Goal: Transaction & Acquisition: Book appointment/travel/reservation

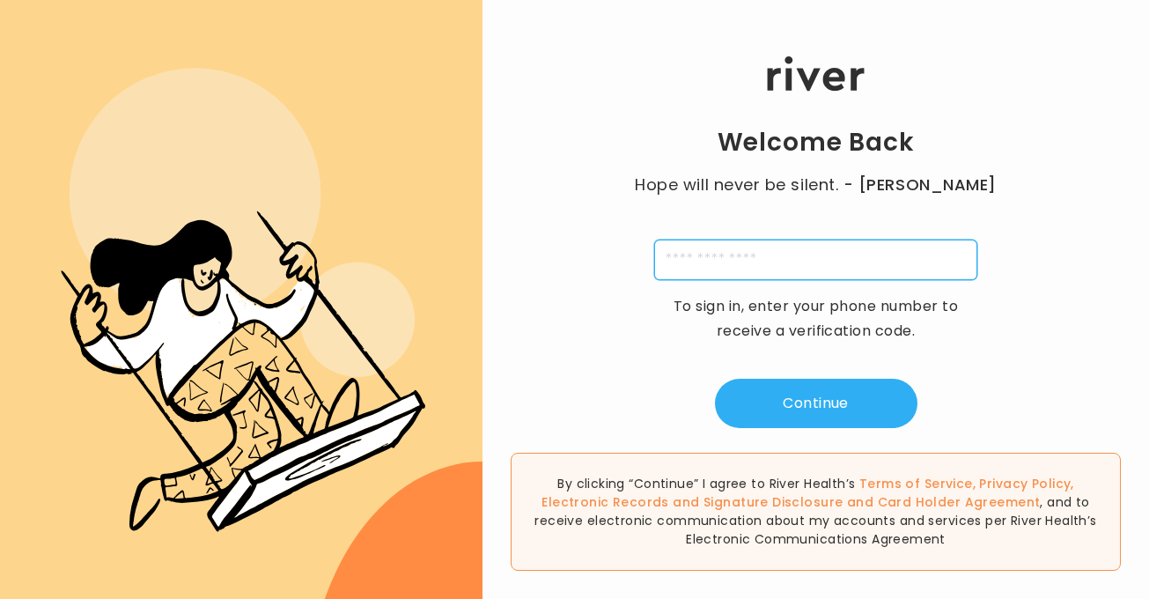
click at [691, 268] on input "tel" at bounding box center [815, 259] width 323 height 40
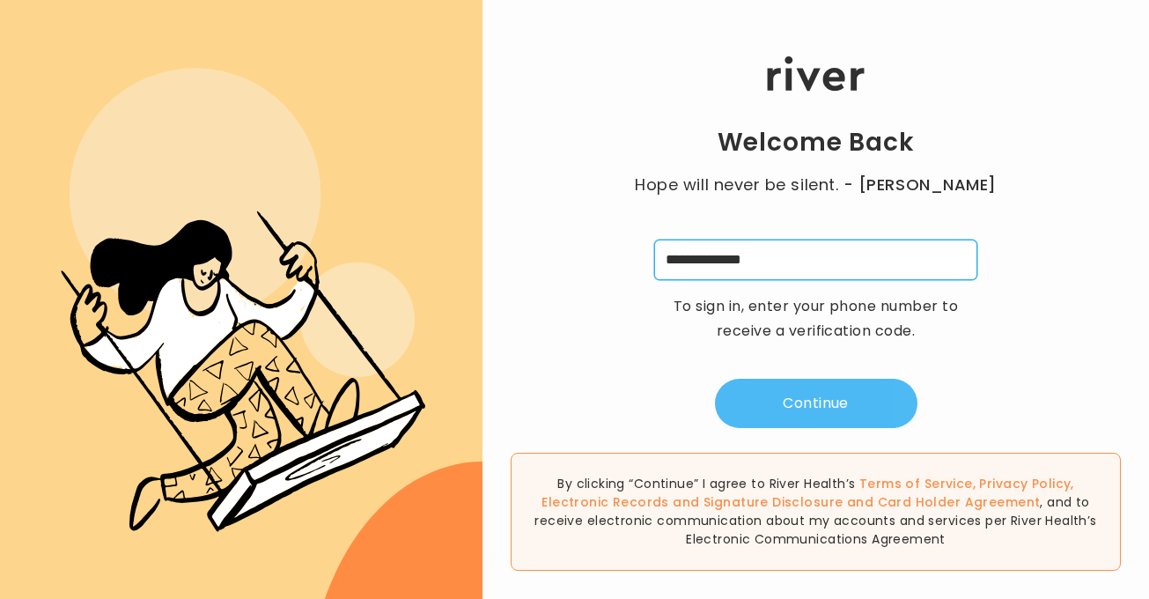
type input "**********"
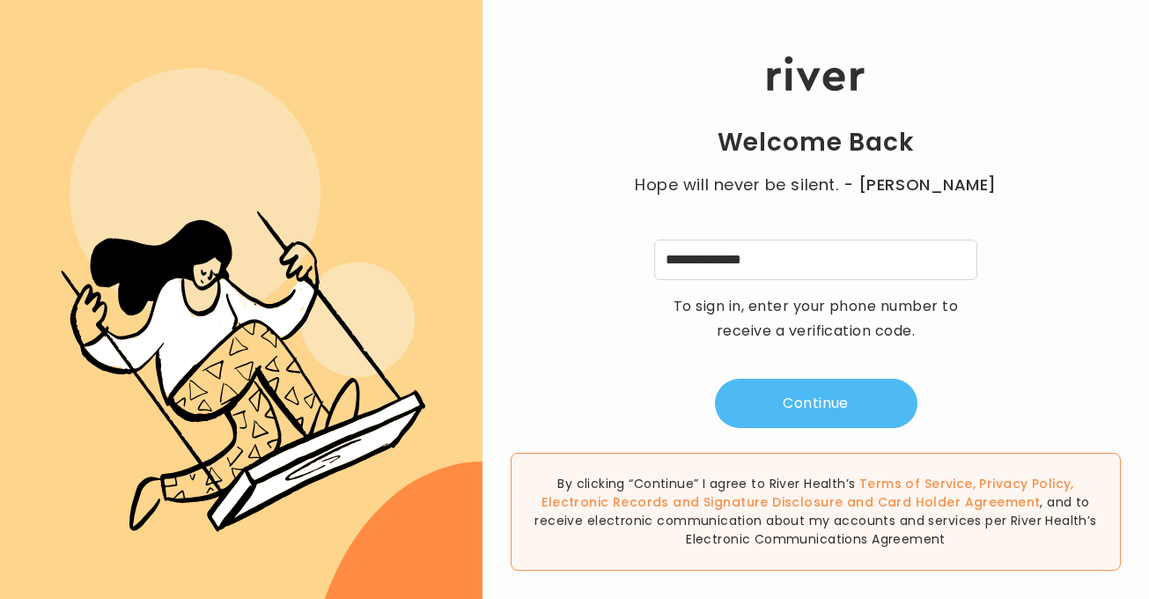
click at [853, 398] on button "Continue" at bounding box center [816, 402] width 202 height 49
type input "*"
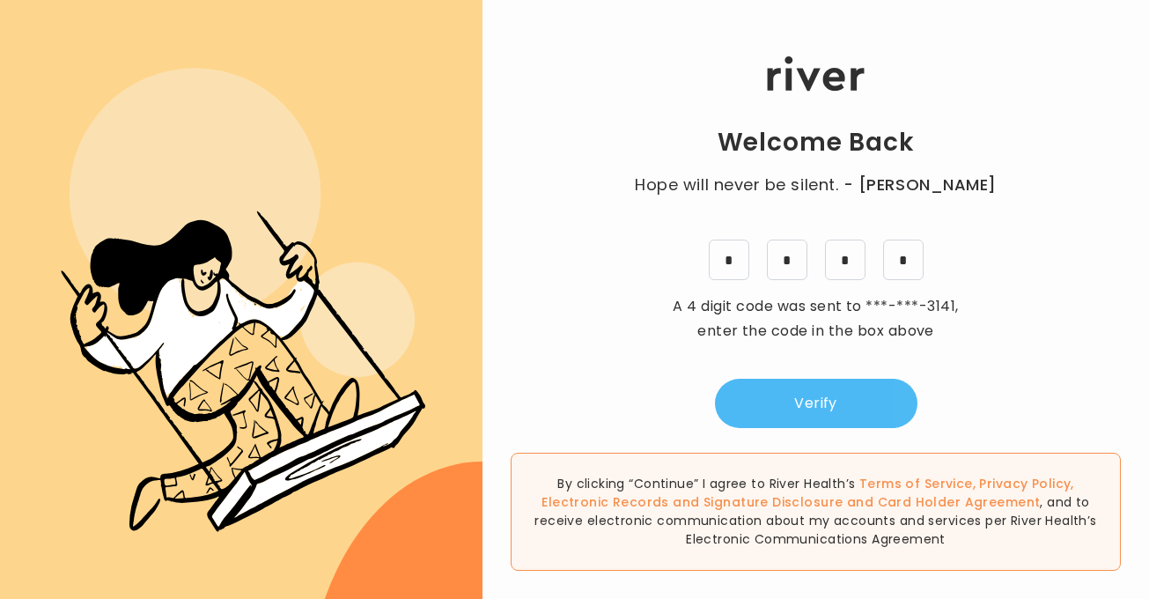
click at [873, 409] on button "Verify" at bounding box center [816, 402] width 202 height 49
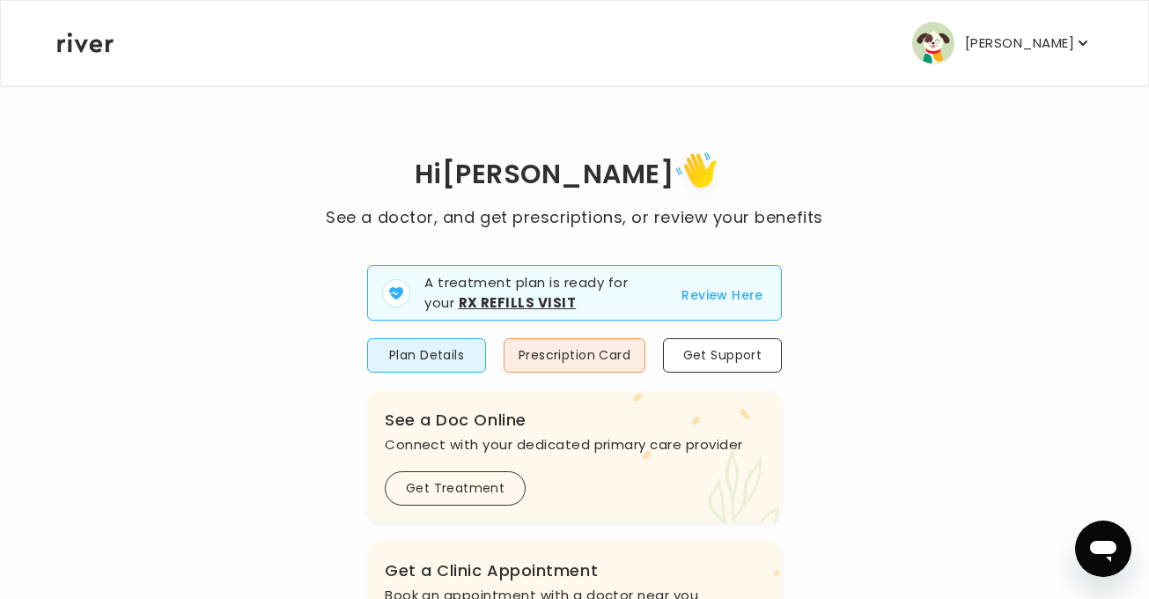
click at [719, 299] on button "Review Here" at bounding box center [722, 294] width 82 height 21
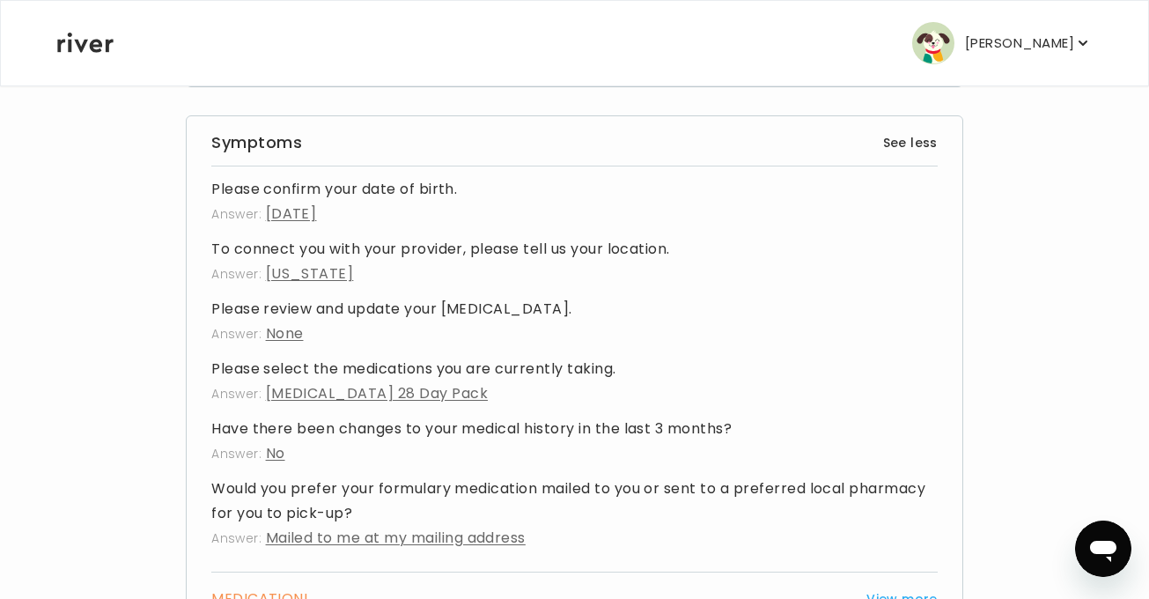
scroll to position [981, 0]
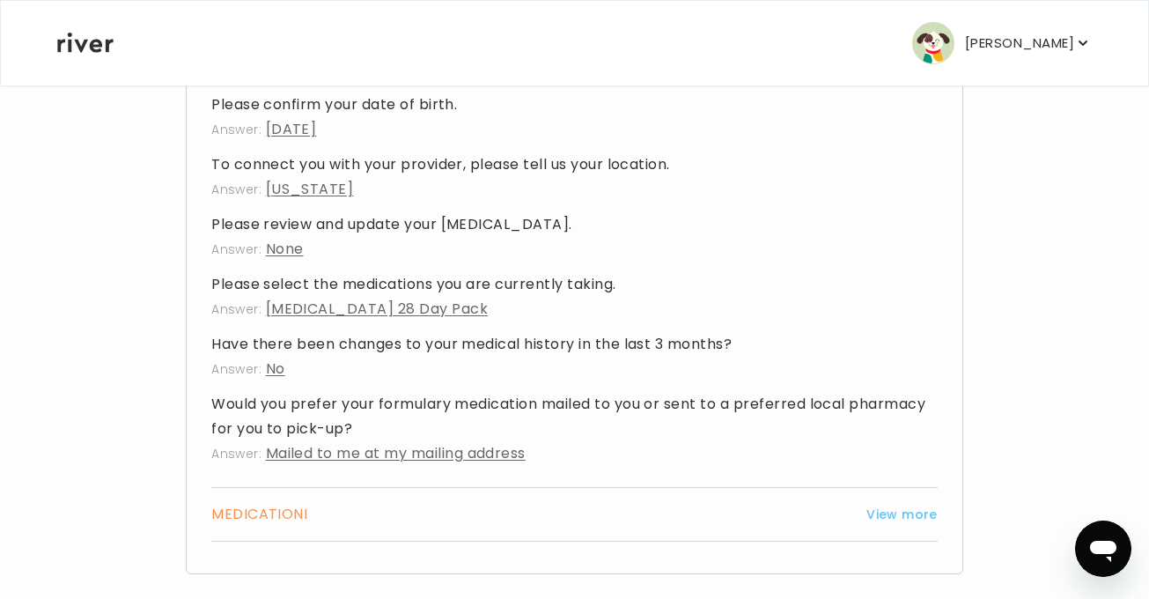
click at [900, 503] on button "View more" at bounding box center [901, 513] width 71 height 21
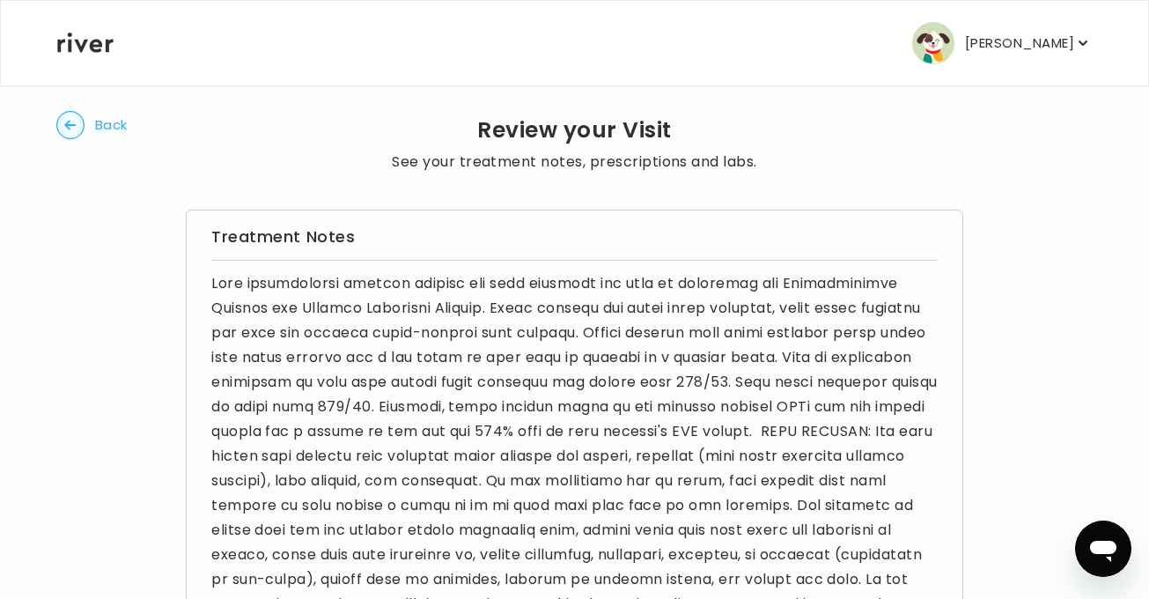
scroll to position [0, 0]
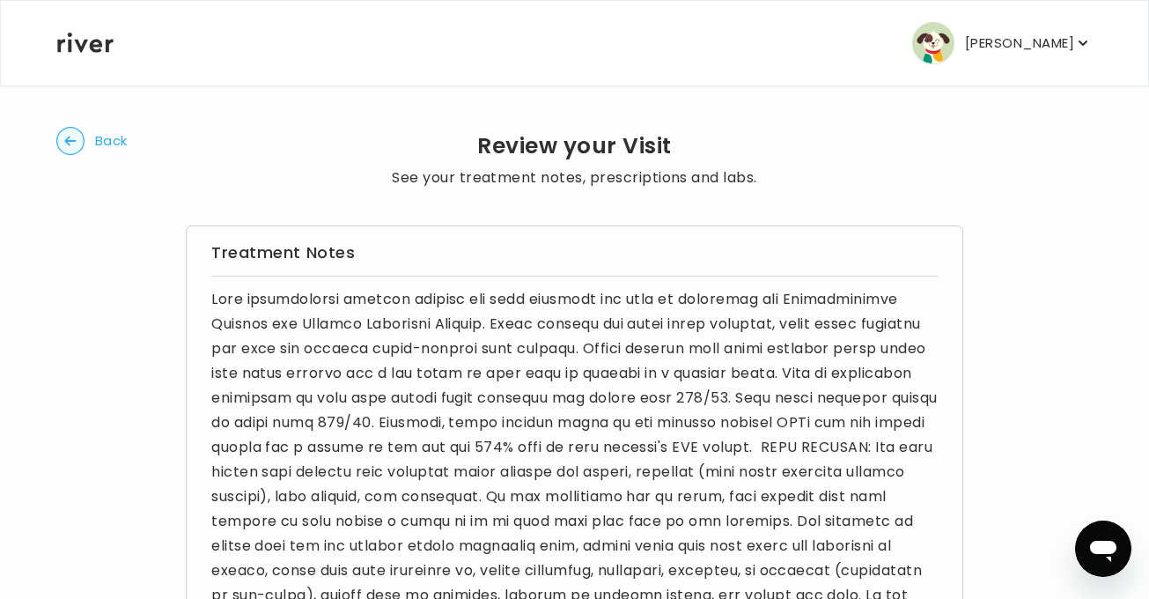
click at [78, 138] on circle "button" at bounding box center [70, 141] width 27 height 27
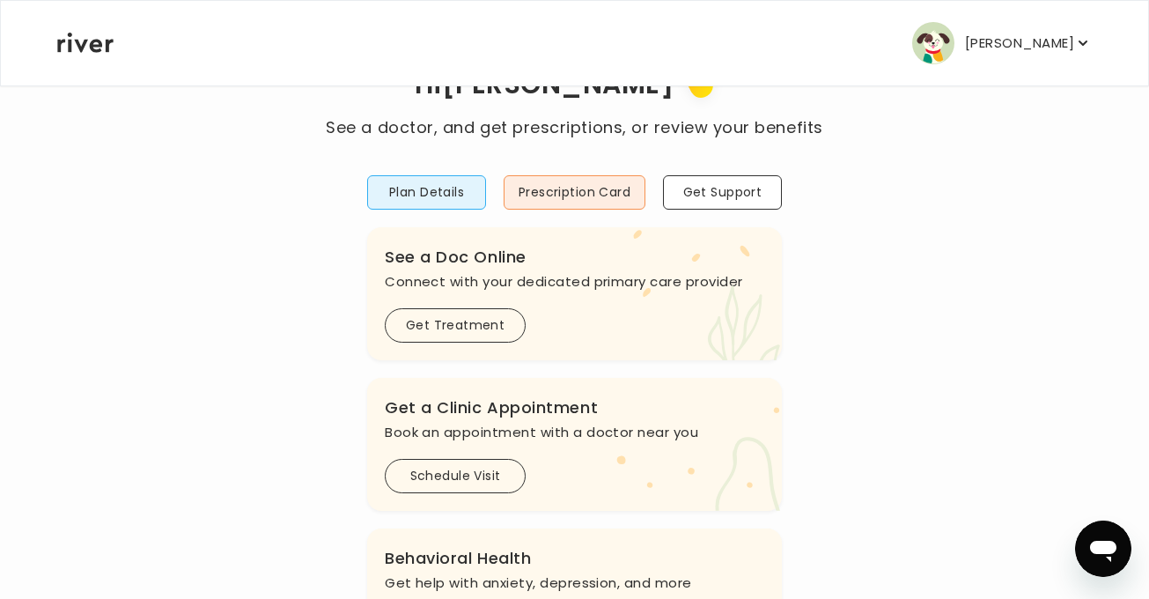
scroll to position [71, 0]
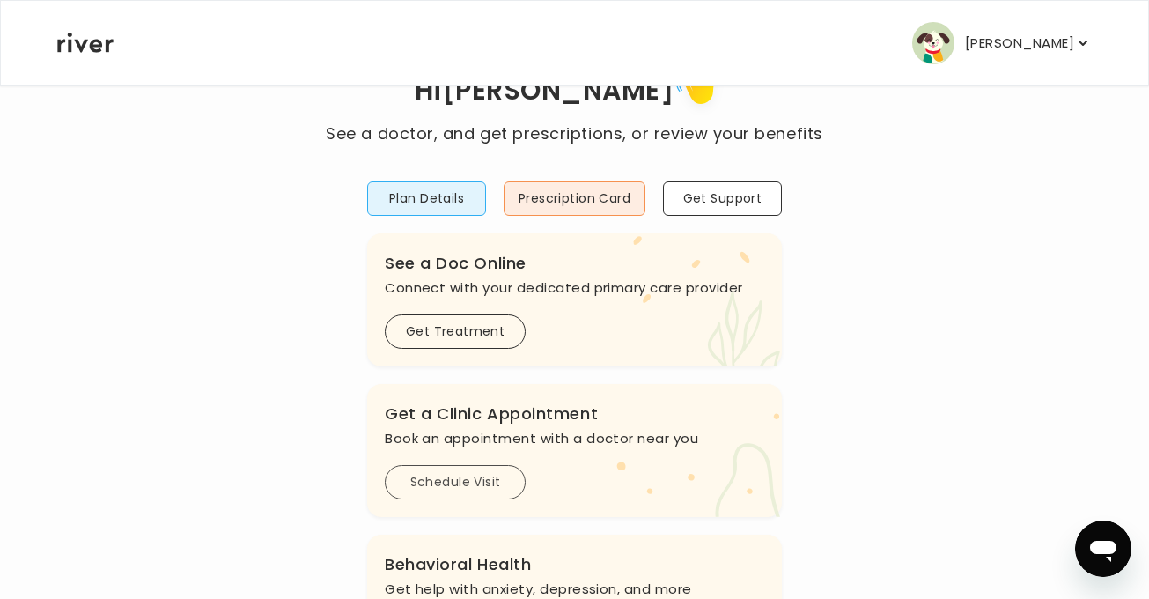
click at [452, 478] on button "Schedule Visit" at bounding box center [455, 482] width 141 height 34
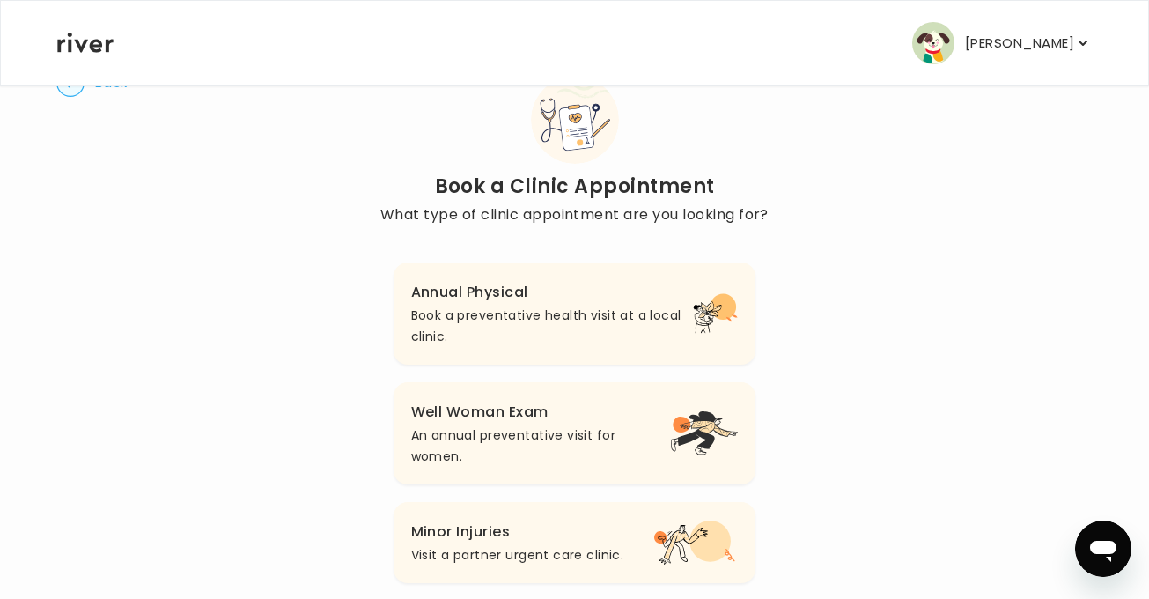
scroll to position [65, 0]
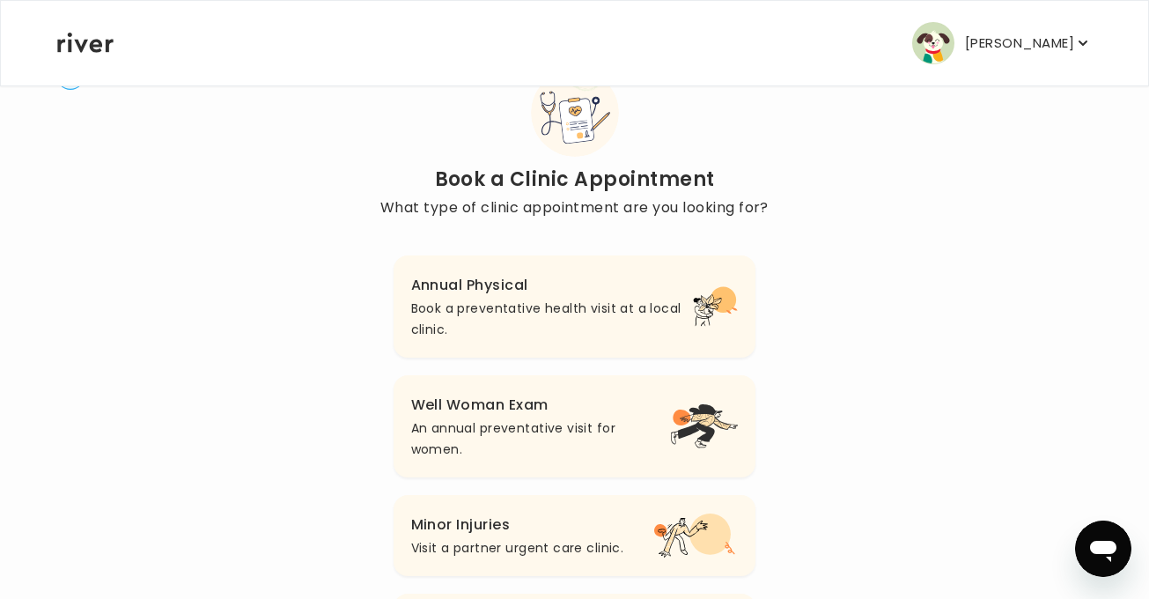
click at [482, 414] on h3 "Well Woman Exam" at bounding box center [540, 405] width 259 height 25
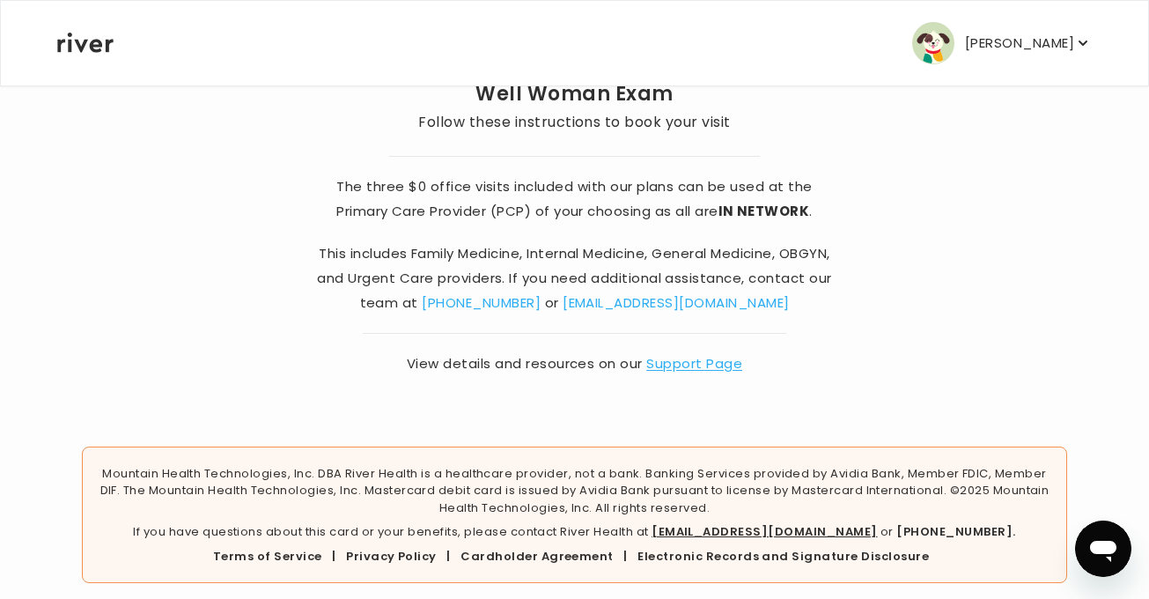
scroll to position [180, 0]
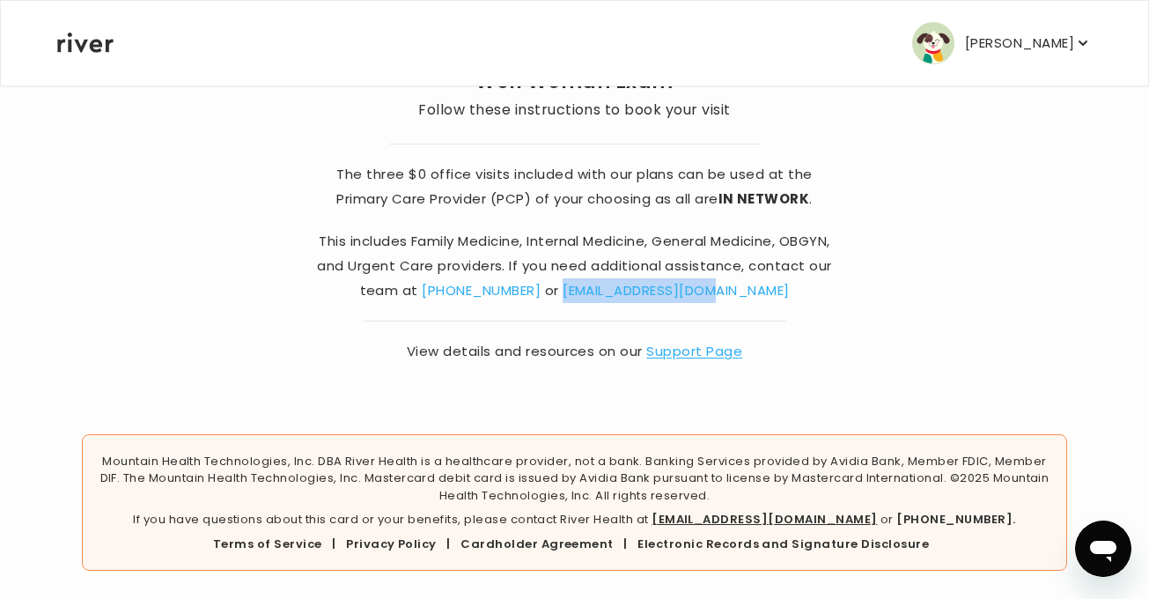
drag, startPoint x: 766, startPoint y: 294, endPoint x: 595, endPoint y: 296, distance: 170.8
click at [595, 296] on p "This includes Family Medicine, Internal Medicine, General Medicine, OBGYN, and …" at bounding box center [574, 266] width 528 height 74
copy link "[EMAIL_ADDRESS][DOMAIN_NAME]"
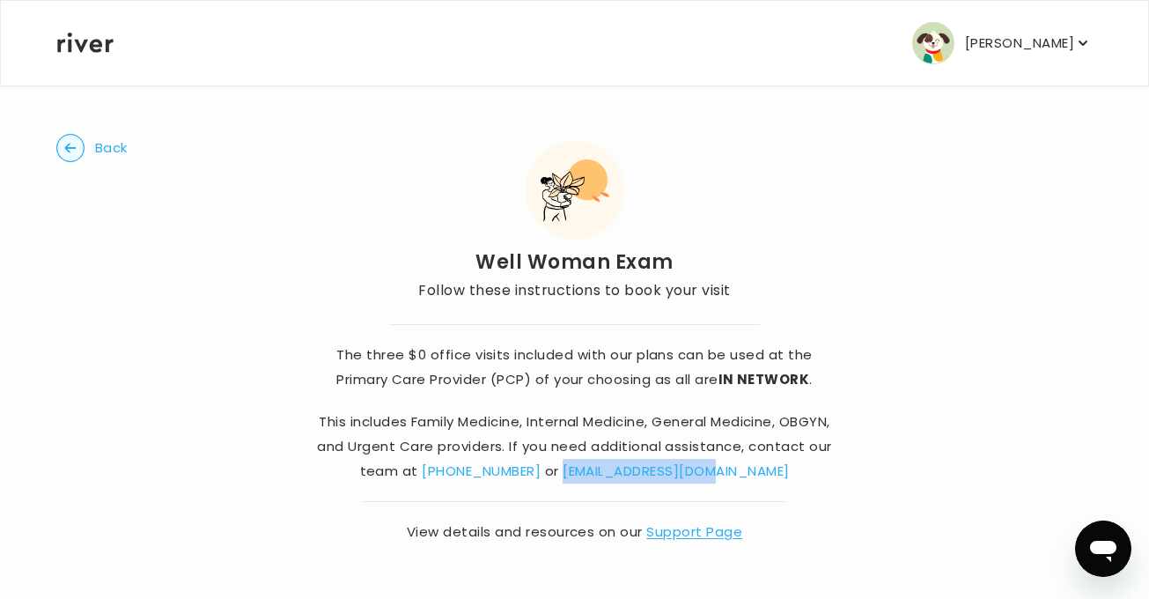
click at [72, 154] on circle "button" at bounding box center [70, 148] width 27 height 27
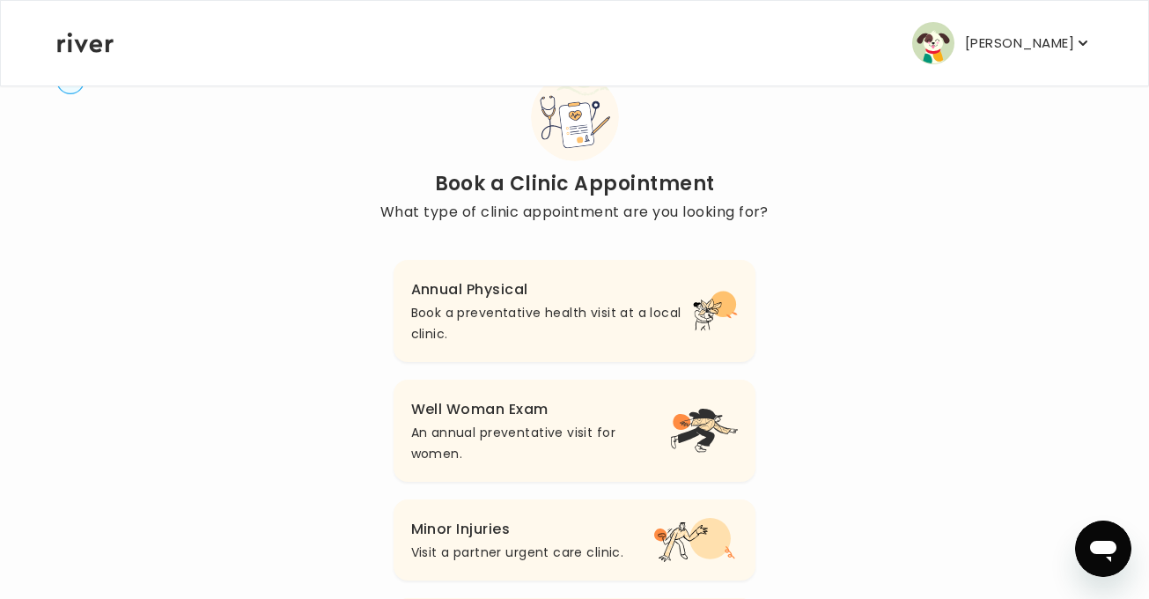
scroll to position [65, 0]
